Goal: Task Accomplishment & Management: Manage account settings

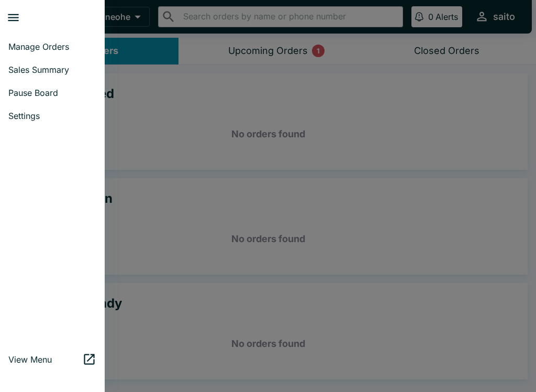
click at [20, 90] on span "Pause Board" at bounding box center [52, 92] width 88 height 10
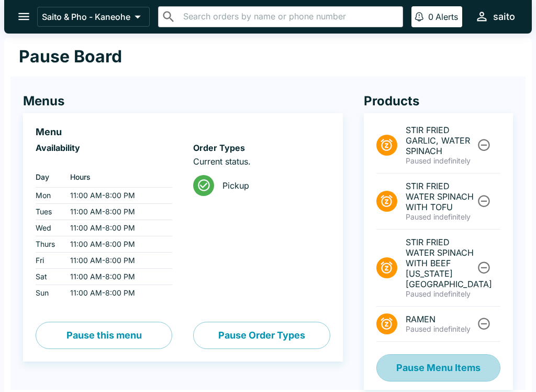
click at [447, 359] on button "Pause Menu Items" at bounding box center [439, 367] width 124 height 27
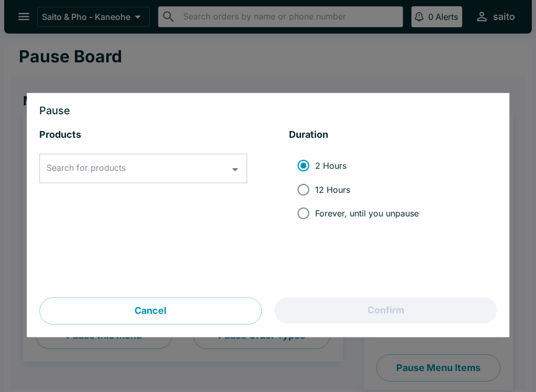
click at [153, 167] on input "Search for products" at bounding box center [135, 169] width 183 height 20
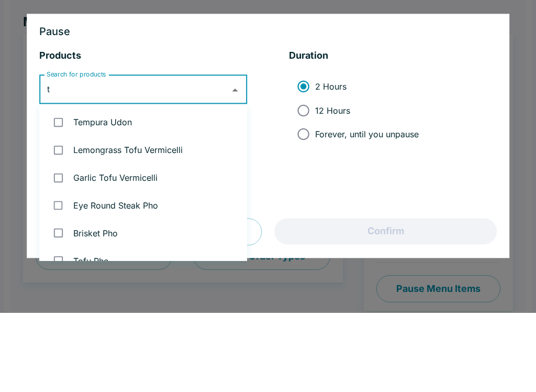
type input "to"
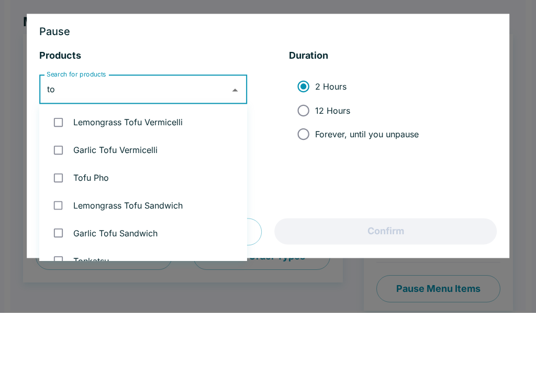
click at [57, 191] on input "checkbox" at bounding box center [58, 201] width 21 height 21
checkbox input "true"
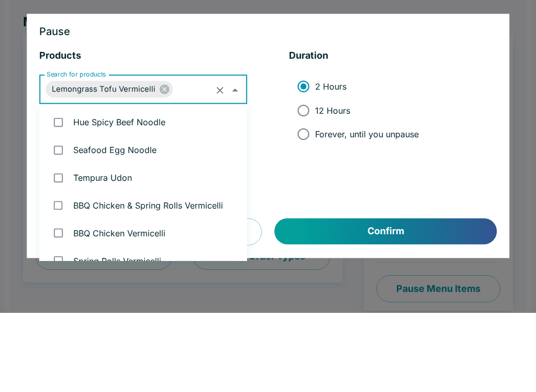
scroll to position [152, 0]
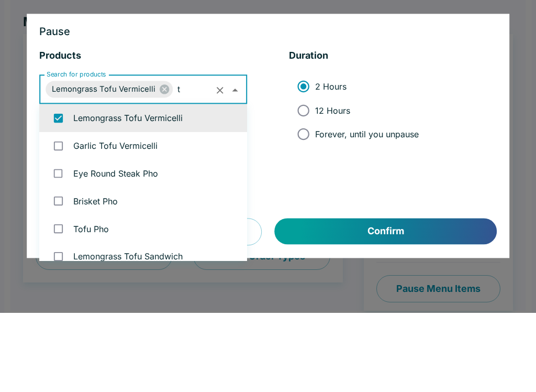
type input "to"
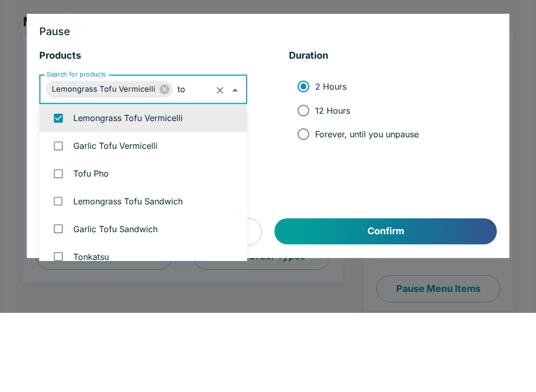
click at [54, 214] on input "checkbox" at bounding box center [58, 224] width 21 height 21
checkbox input "true"
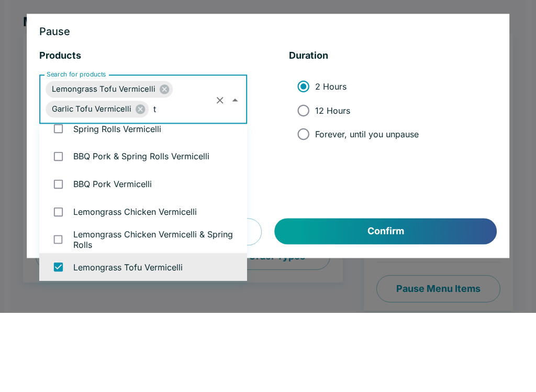
scroll to position [32, 0]
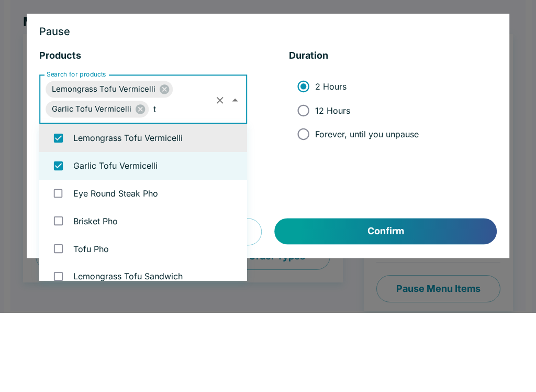
type input "to"
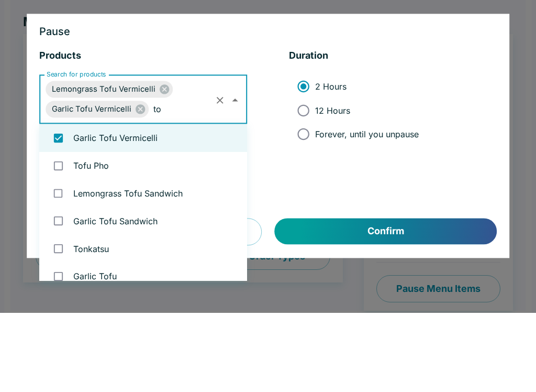
click at [60, 234] on input "checkbox" at bounding box center [58, 244] width 21 height 21
checkbox input "true"
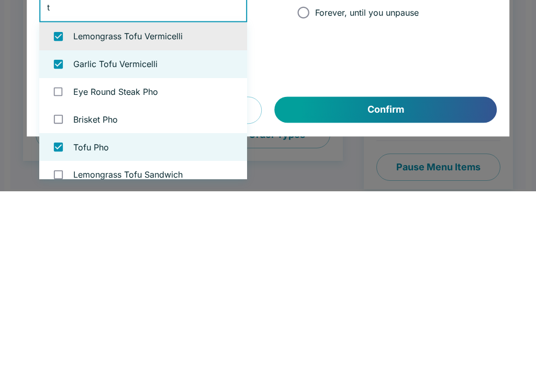
type input "to"
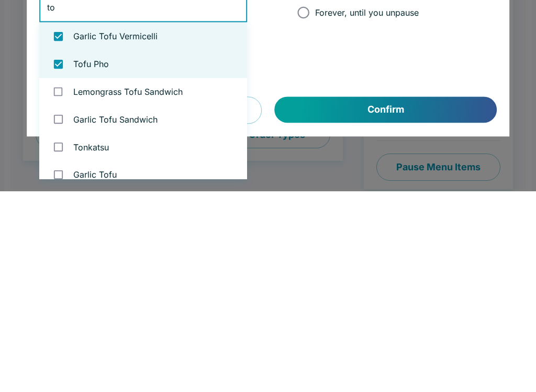
click at [61, 282] on input "checkbox" at bounding box center [58, 292] width 21 height 21
checkbox input "true"
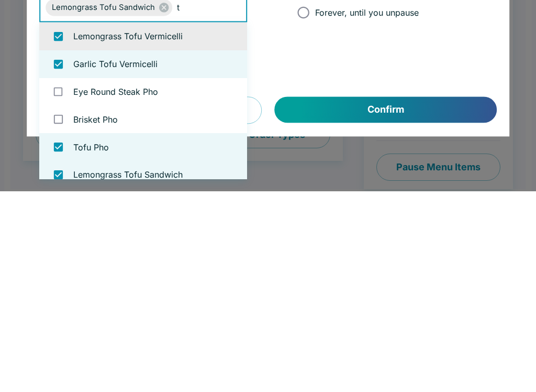
type input "to"
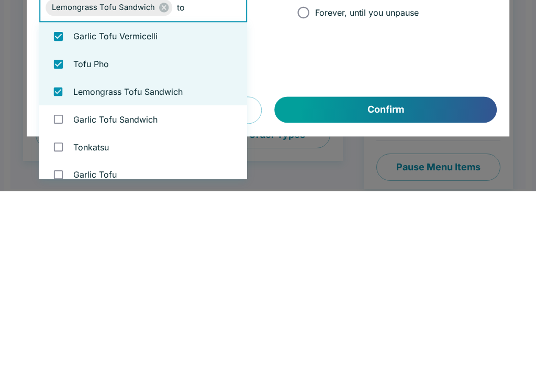
click at [58, 309] on input "checkbox" at bounding box center [58, 319] width 21 height 21
checkbox input "true"
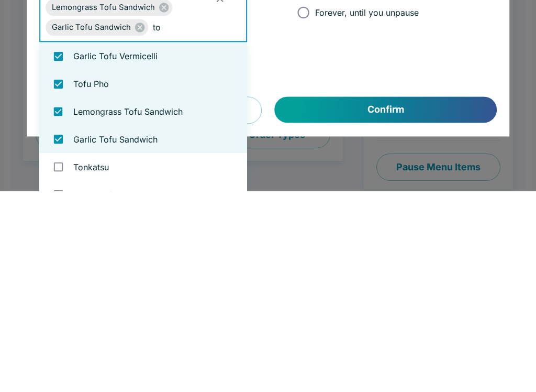
type input "tof"
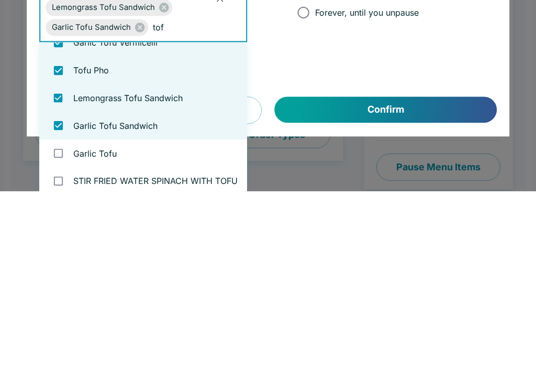
click at [60, 343] on input "checkbox" at bounding box center [58, 353] width 21 height 21
checkbox input "true"
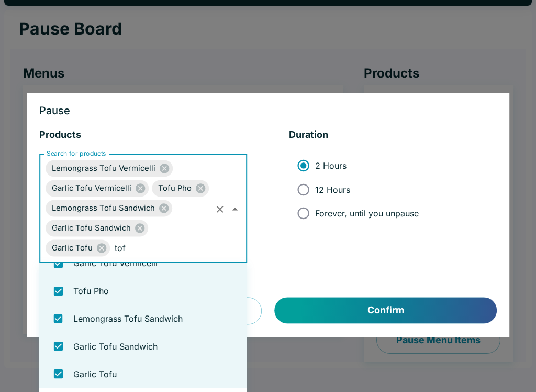
scroll to position [46, 0]
click at [177, 245] on input "tof" at bounding box center [163, 248] width 102 height 20
type input "tof"
click at [341, 215] on div "2 Hours 12 Hours Forever, until you unpause" at bounding box center [362, 189] width 130 height 71
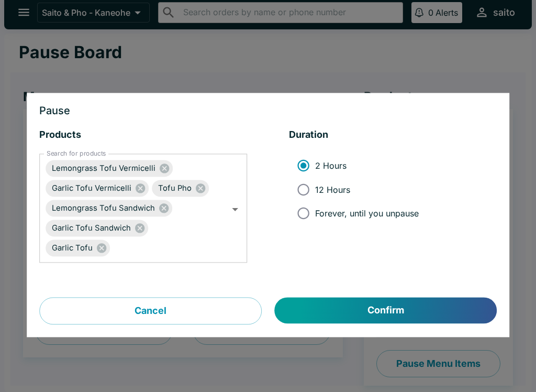
scroll to position [0, 0]
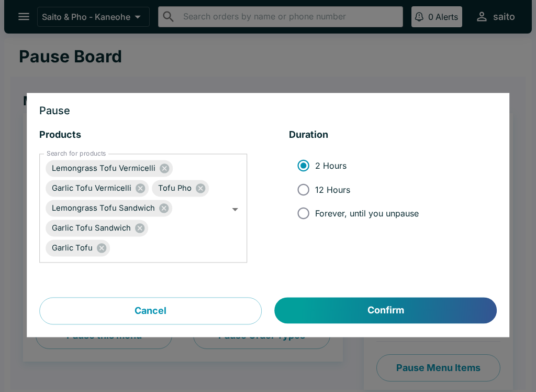
click at [310, 186] on input "12 Hours" at bounding box center [304, 190] width 24 height 24
radio input "true"
click at [419, 310] on button "Confirm" at bounding box center [386, 310] width 222 height 26
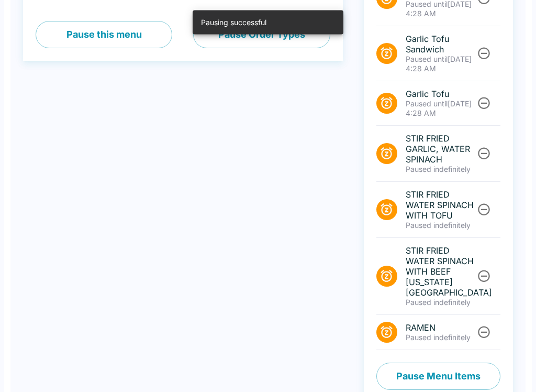
scroll to position [303, 0]
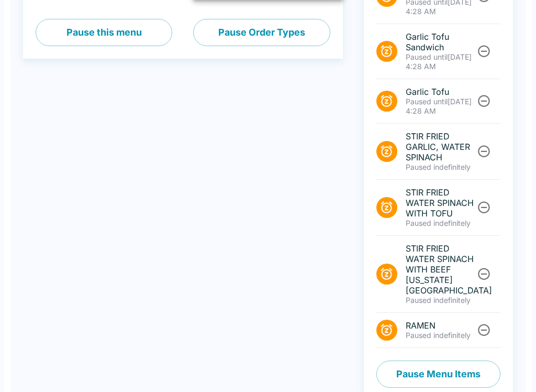
click at [484, 360] on button "Pause Menu Items" at bounding box center [439, 373] width 124 height 27
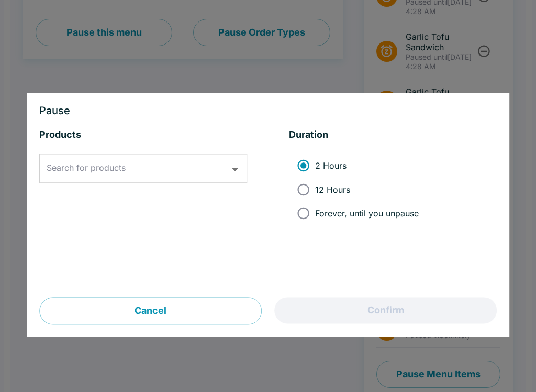
click at [194, 167] on input "Search for products" at bounding box center [135, 169] width 183 height 20
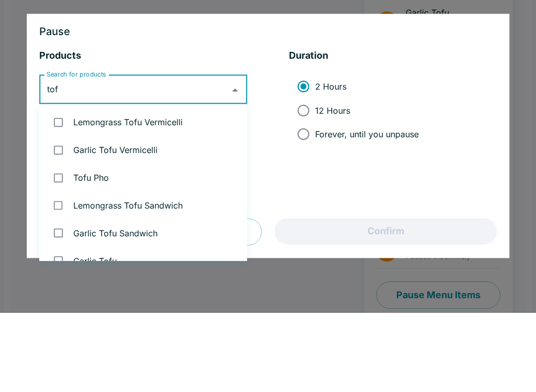
type input "tofu"
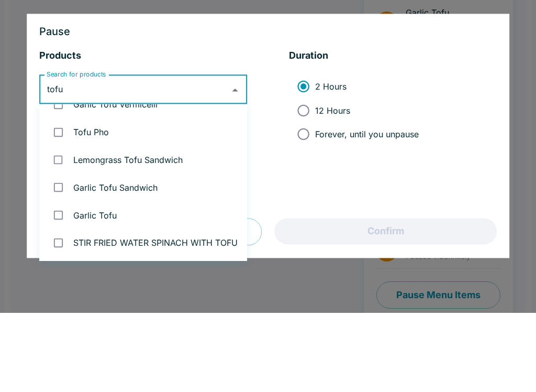
scroll to position [46, 0]
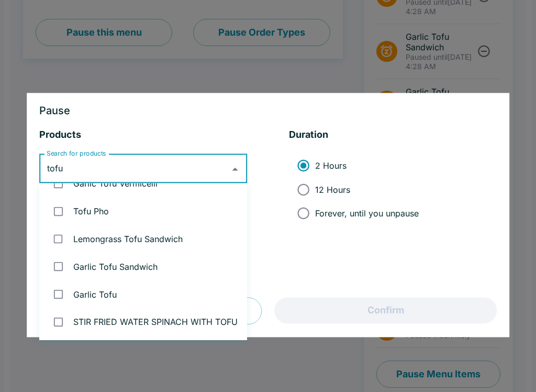
click at [61, 318] on input "checkbox" at bounding box center [58, 321] width 21 height 21
checkbox input "true"
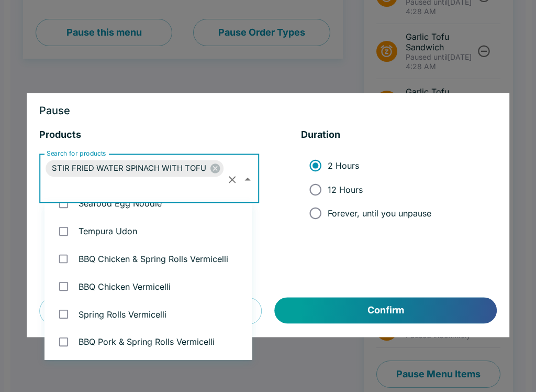
scroll to position [2376, 0]
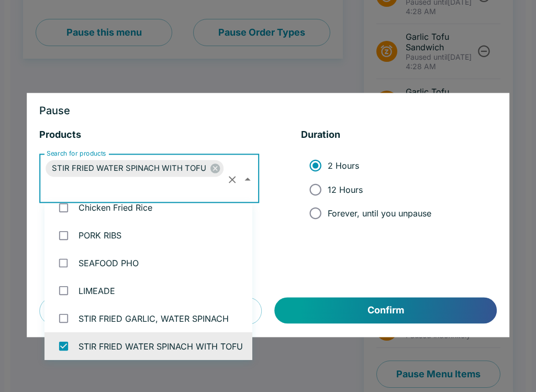
click at [336, 189] on span "12 Hours" at bounding box center [345, 189] width 35 height 10
click at [327, 189] on input "12 Hours" at bounding box center [316, 190] width 24 height 24
radio input "true"
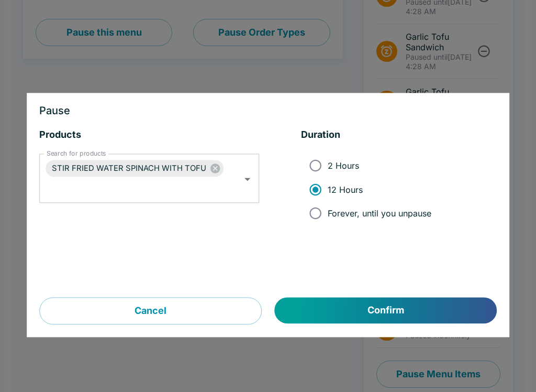
click at [421, 304] on button "Confirm" at bounding box center [386, 310] width 222 height 26
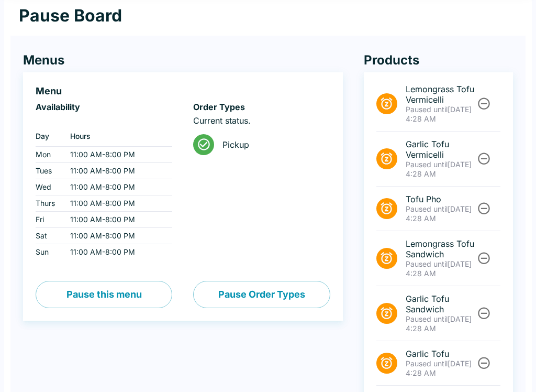
scroll to position [0, 0]
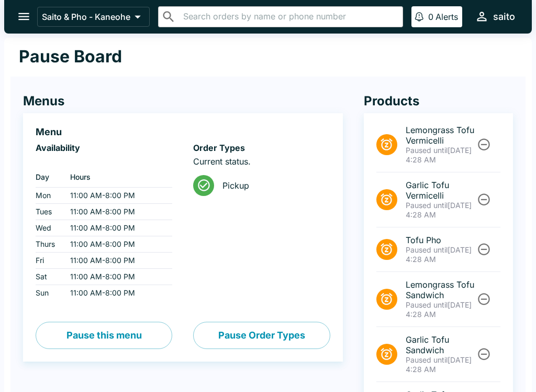
click at [23, 13] on icon "open drawer" at bounding box center [24, 16] width 14 height 14
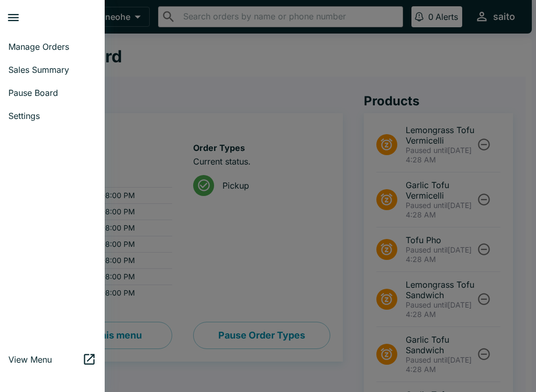
click at [26, 46] on span "Manage Orders" at bounding box center [52, 46] width 88 height 10
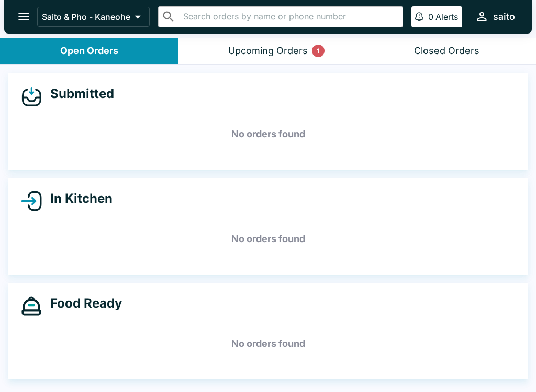
click at [259, 48] on div "Upcoming Orders 1" at bounding box center [268, 51] width 80 height 12
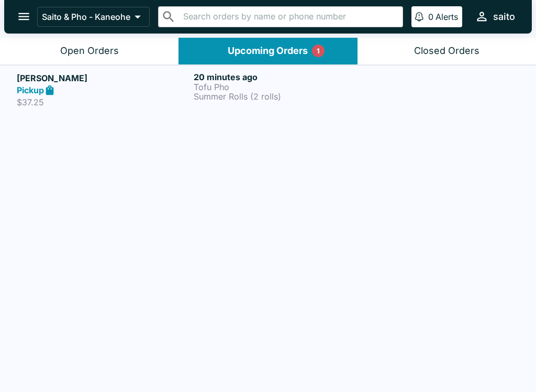
click at [112, 45] on div "Open Orders" at bounding box center [89, 51] width 59 height 12
